Goal: Task Accomplishment & Management: Manage account settings

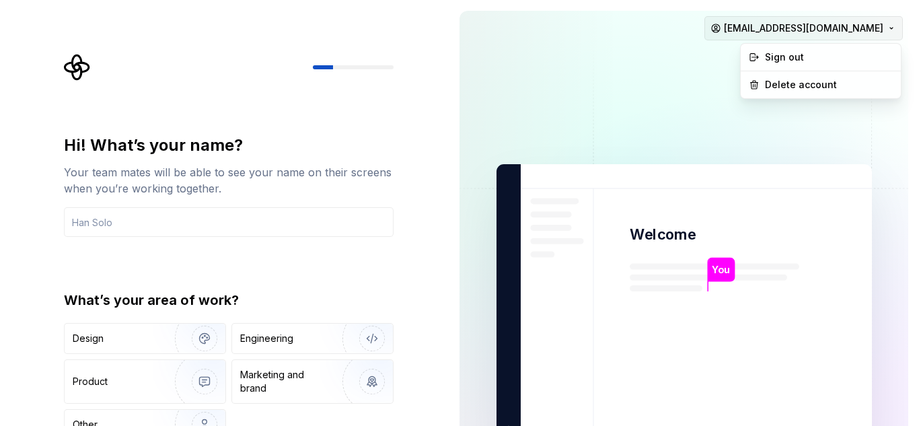
click at [776, 31] on html "Hi! What’s your name? Your team mates will be able to see your name on their sc…" at bounding box center [459, 213] width 919 height 426
click at [780, 55] on div "Sign out" at bounding box center [829, 56] width 128 height 13
click at [805, 26] on html "Hi! What’s your name? Your team mates will be able to see your name on their sc…" at bounding box center [459, 213] width 919 height 426
click at [818, 79] on div "Delete account" at bounding box center [829, 84] width 128 height 13
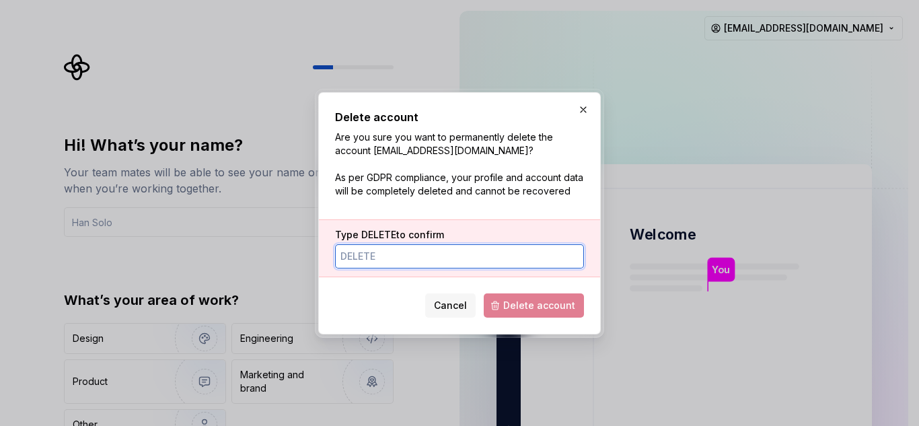
click at [420, 262] on input "Type DELETE to confirm" at bounding box center [459, 256] width 249 height 24
type input "DELETE"
